Goal: Navigation & Orientation: Find specific page/section

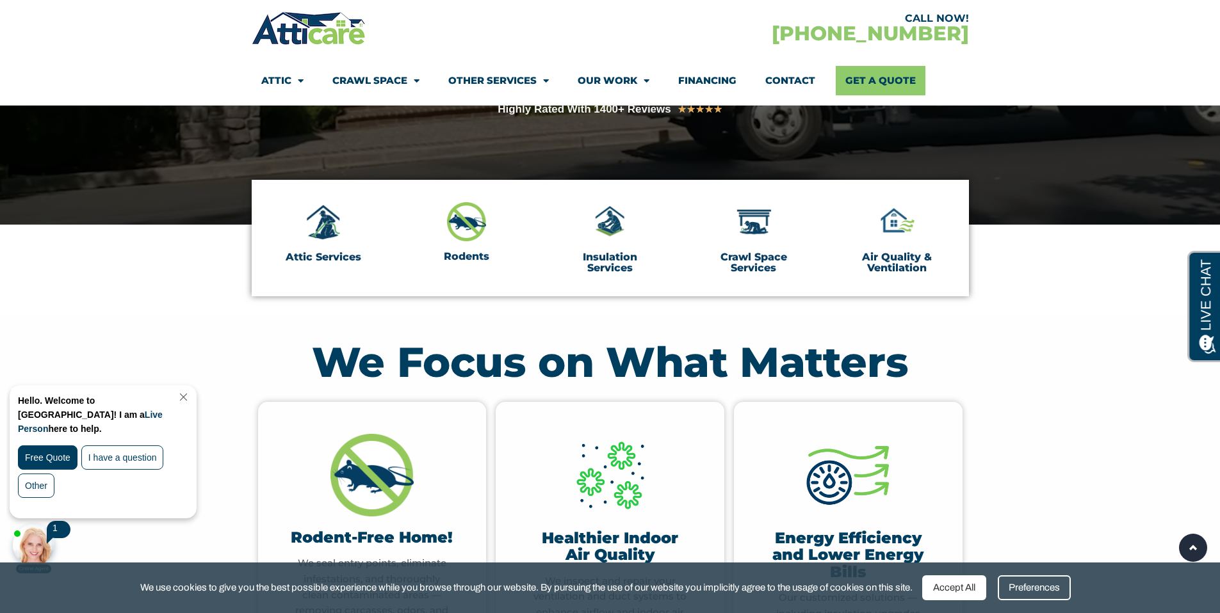
scroll to position [325, 0]
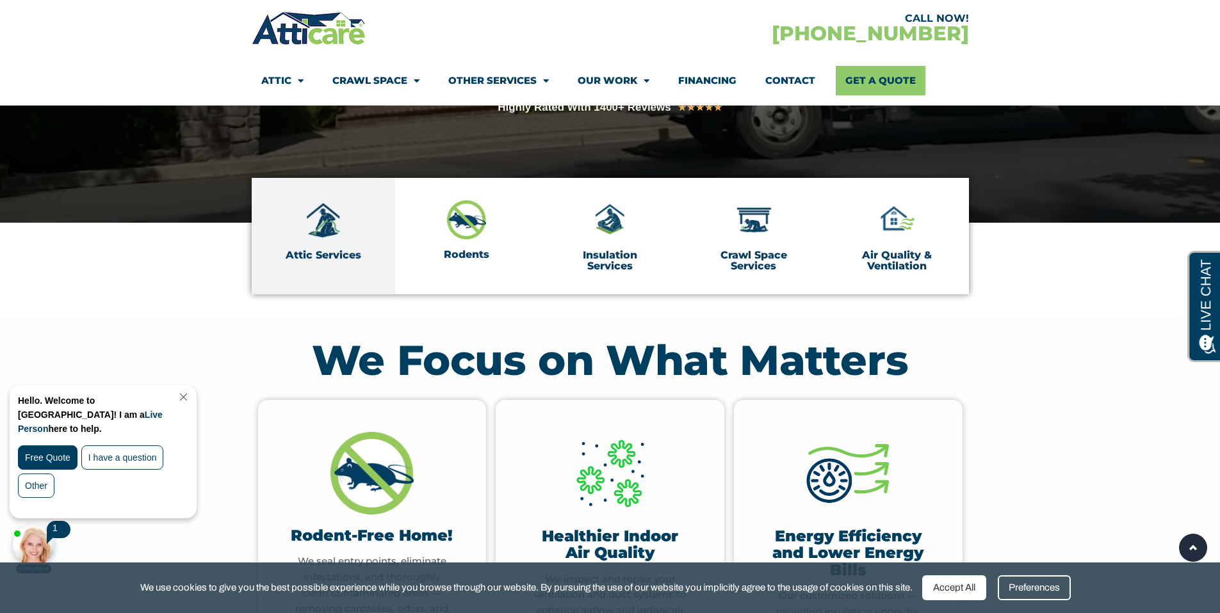
click at [327, 240] on div "Attic Services" at bounding box center [323, 230] width 99 height 60
click at [318, 219] on img at bounding box center [323, 220] width 40 height 40
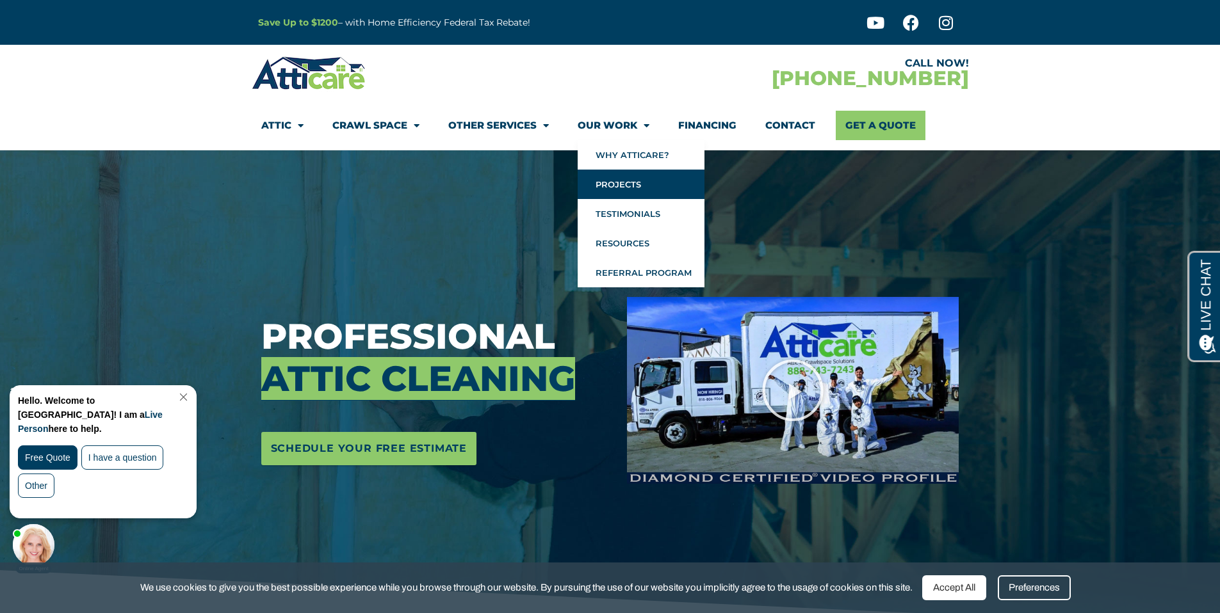
click at [634, 182] on link "Projects" at bounding box center [641, 184] width 127 height 29
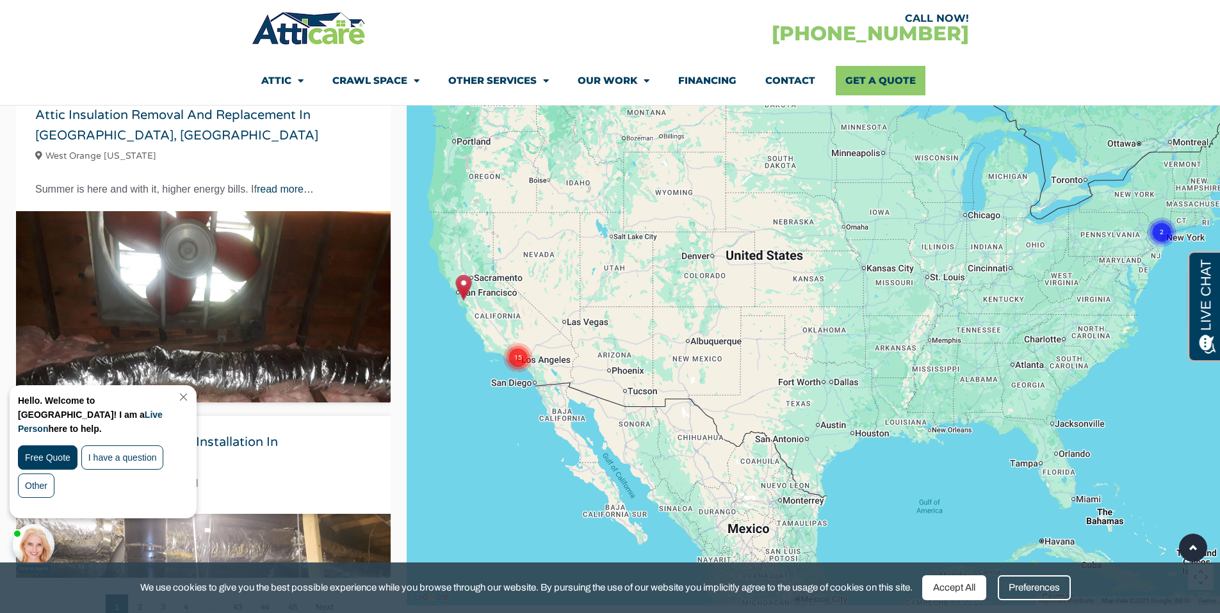
scroll to position [3788, 0]
